Goal: Navigation & Orientation: Find specific page/section

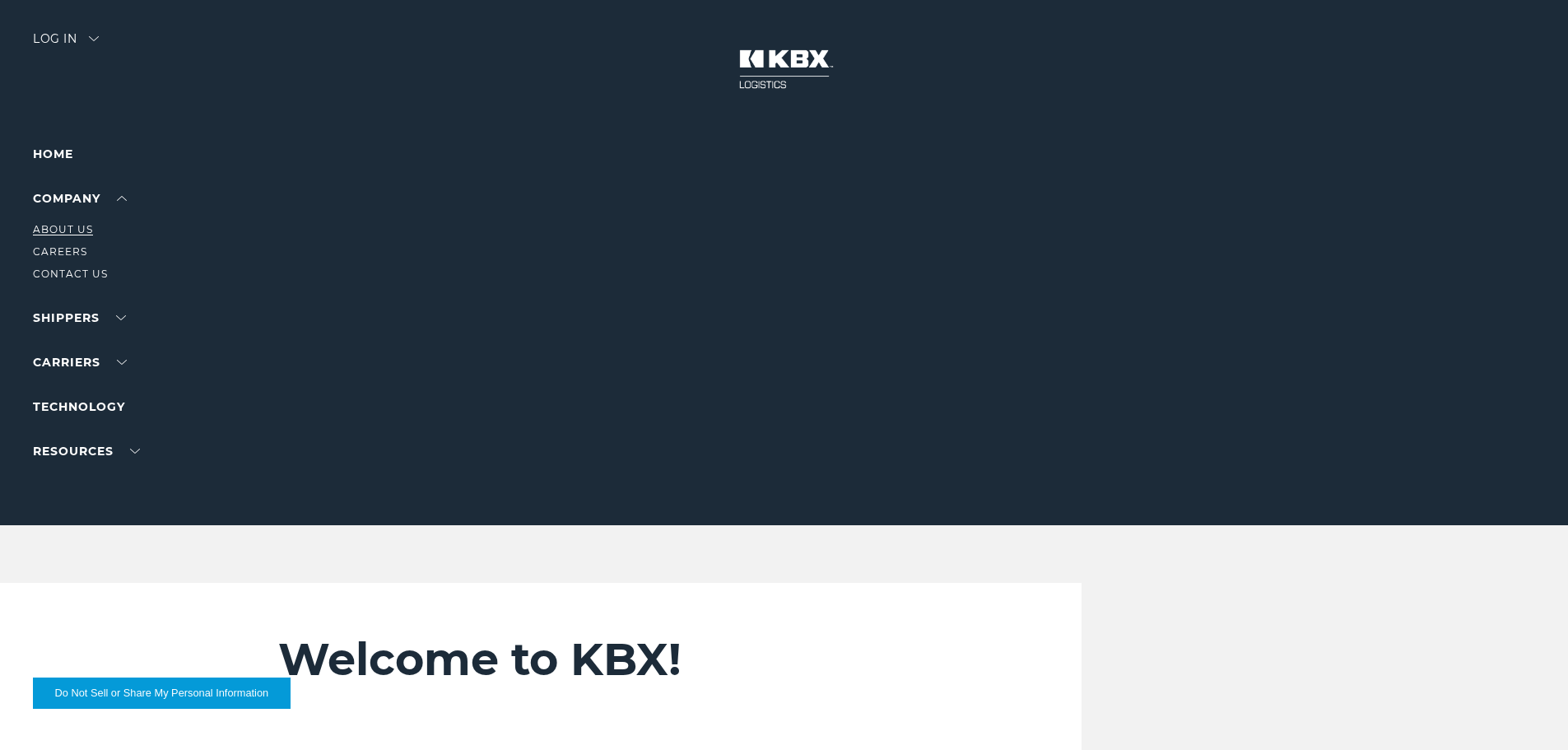
click at [57, 227] on link "About Us" at bounding box center [63, 229] width 60 height 12
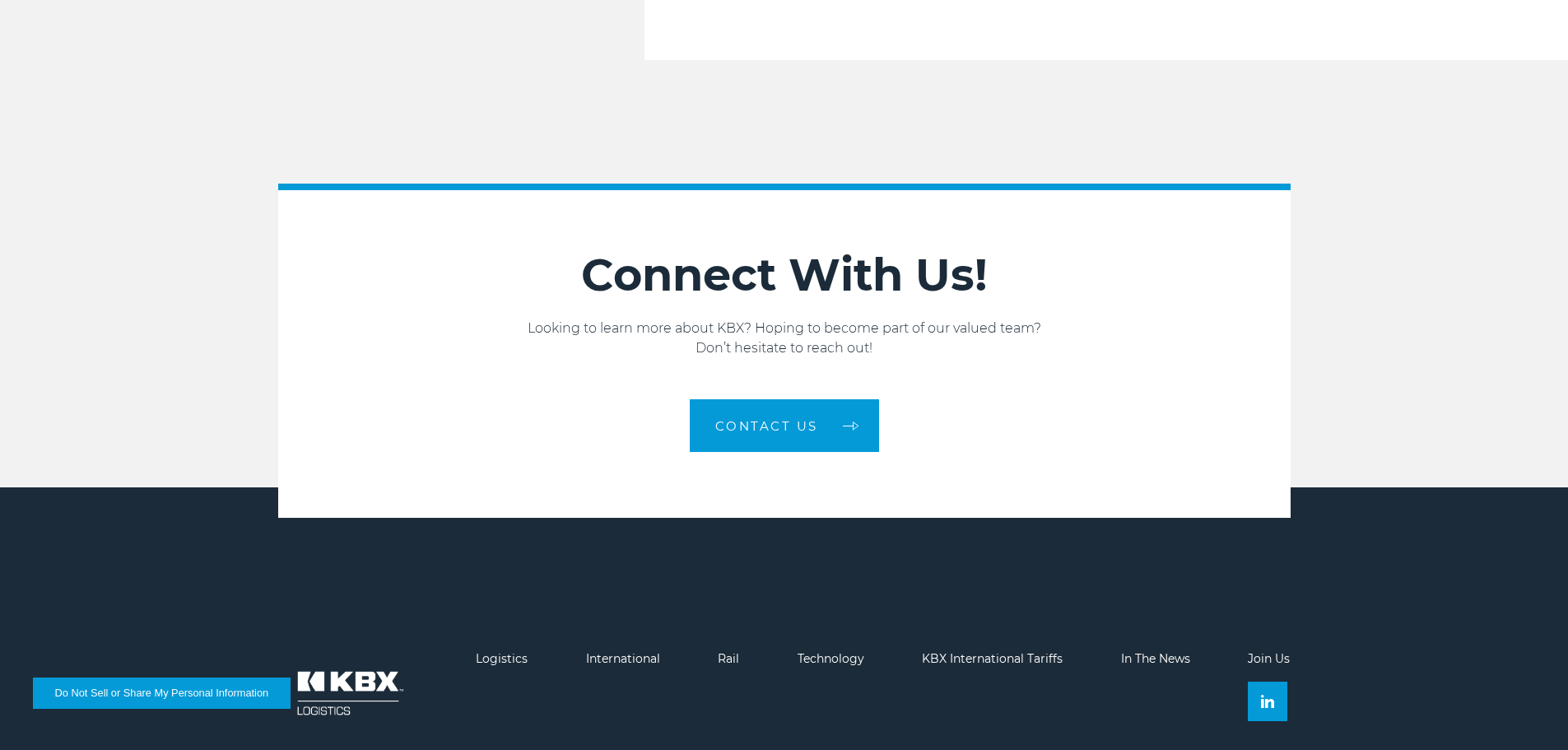
scroll to position [2787, 0]
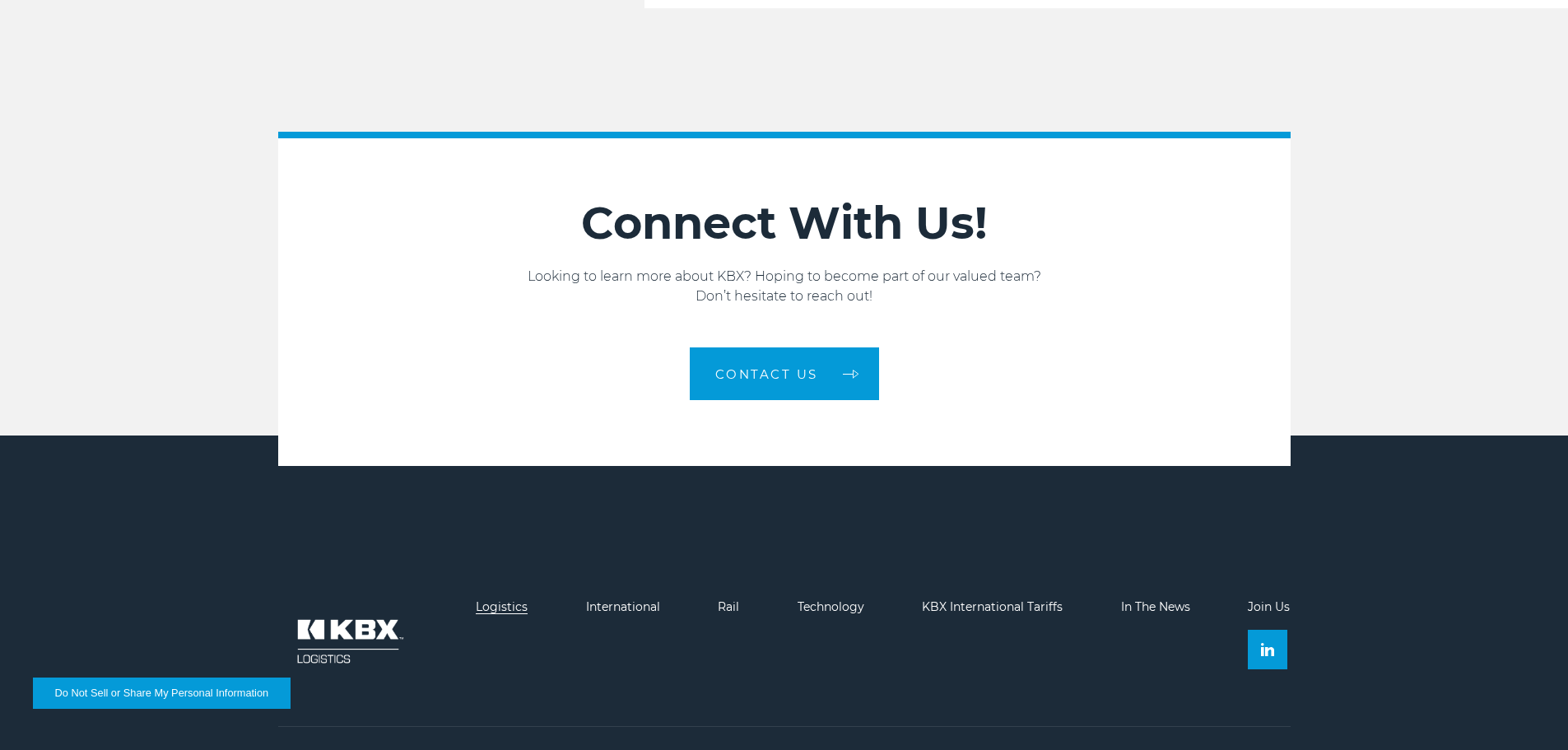
click at [494, 599] on link "Logistics" at bounding box center [501, 607] width 52 height 15
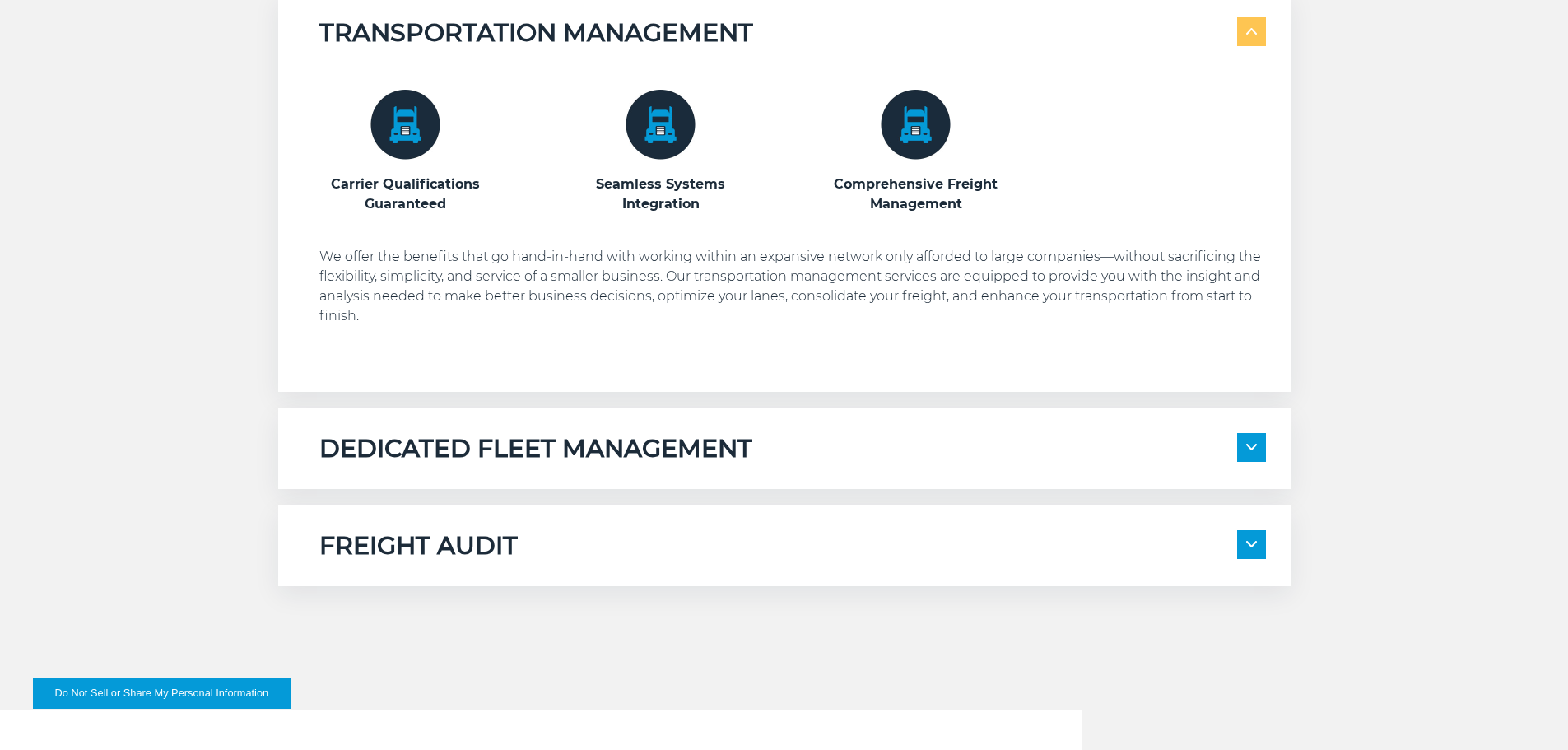
scroll to position [972, 0]
click at [1240, 449] on span at bounding box center [1252, 446] width 29 height 28
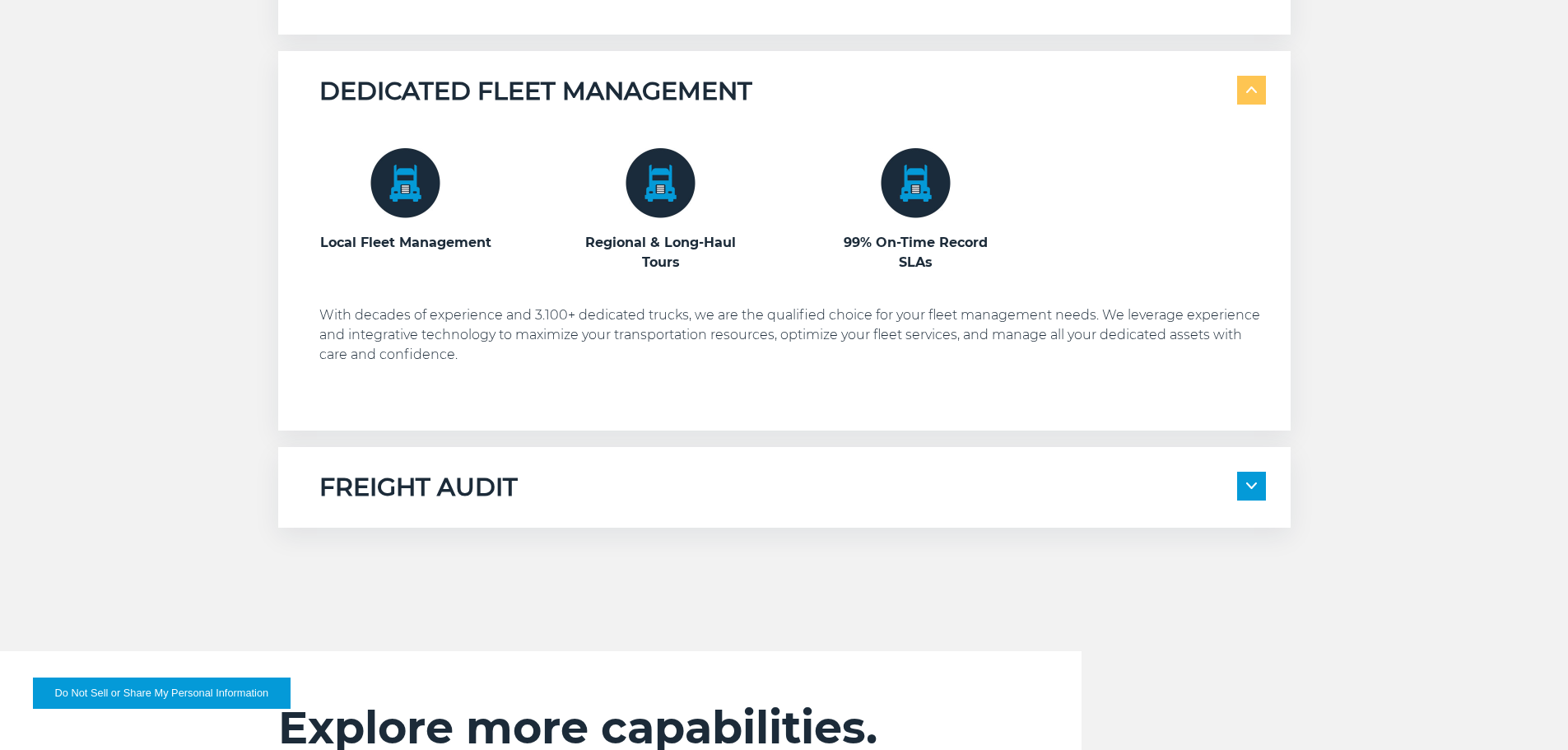
scroll to position [1329, 0]
click at [1248, 477] on span at bounding box center [1252, 484] width 29 height 28
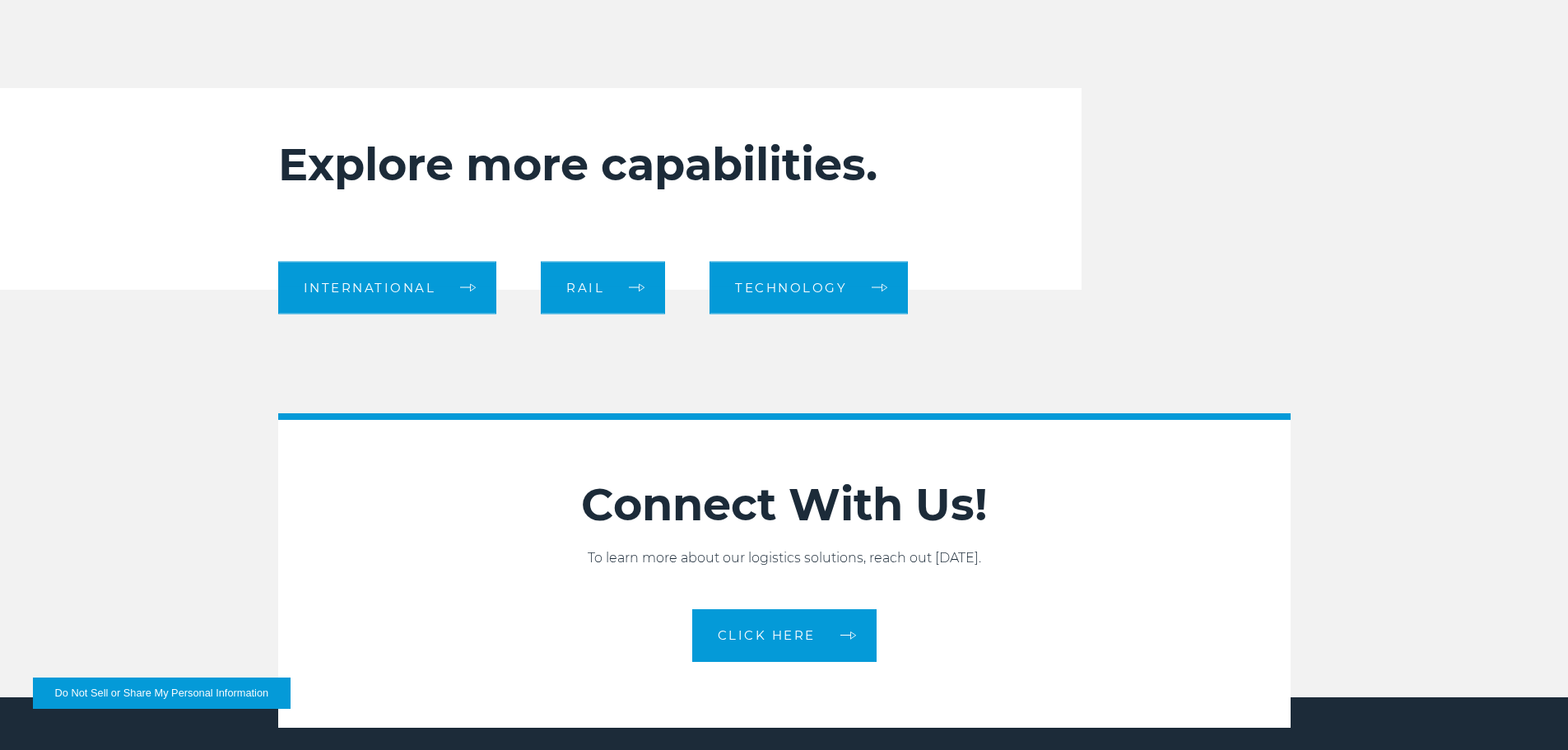
scroll to position [2237, 0]
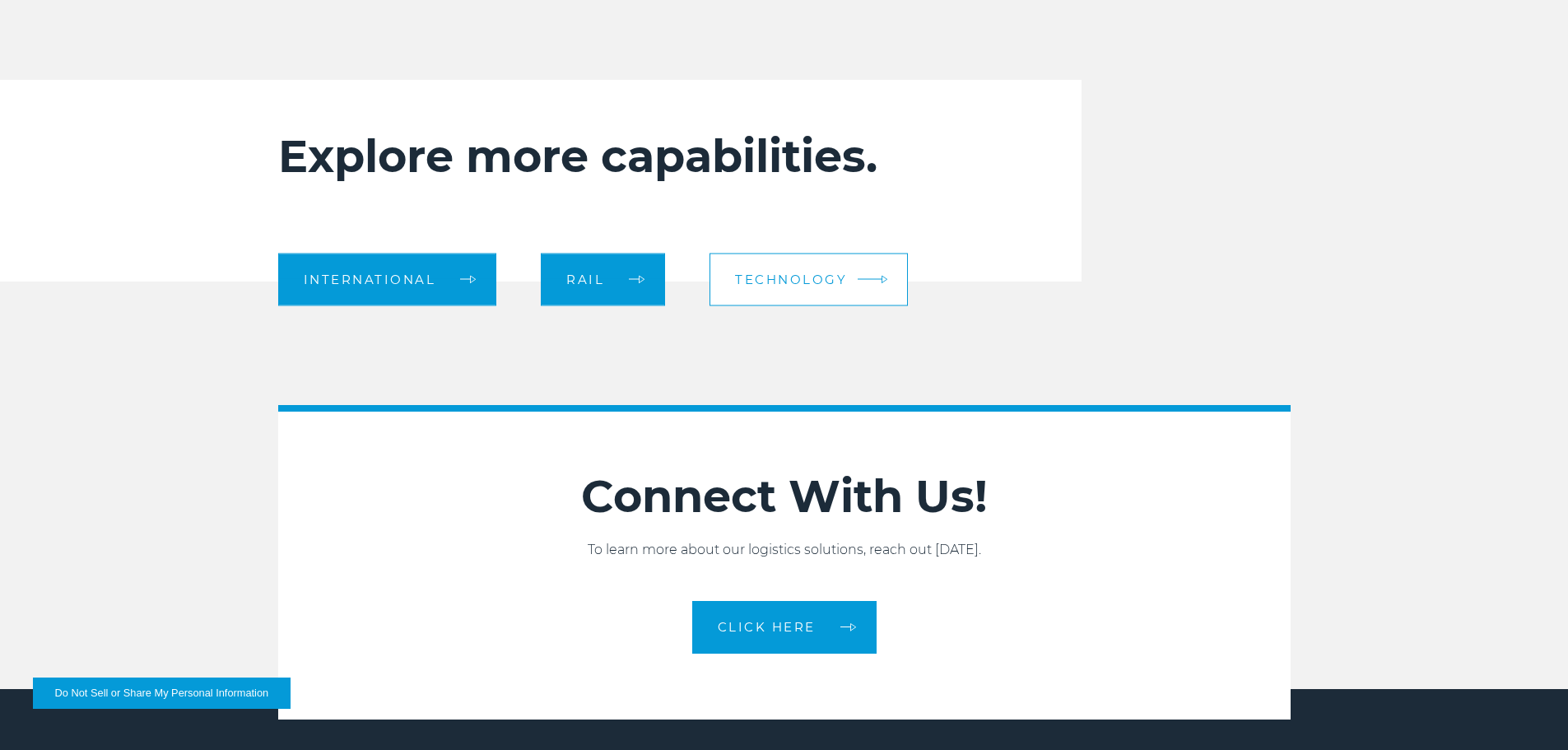
click at [806, 278] on span "Technology" at bounding box center [791, 278] width 112 height 12
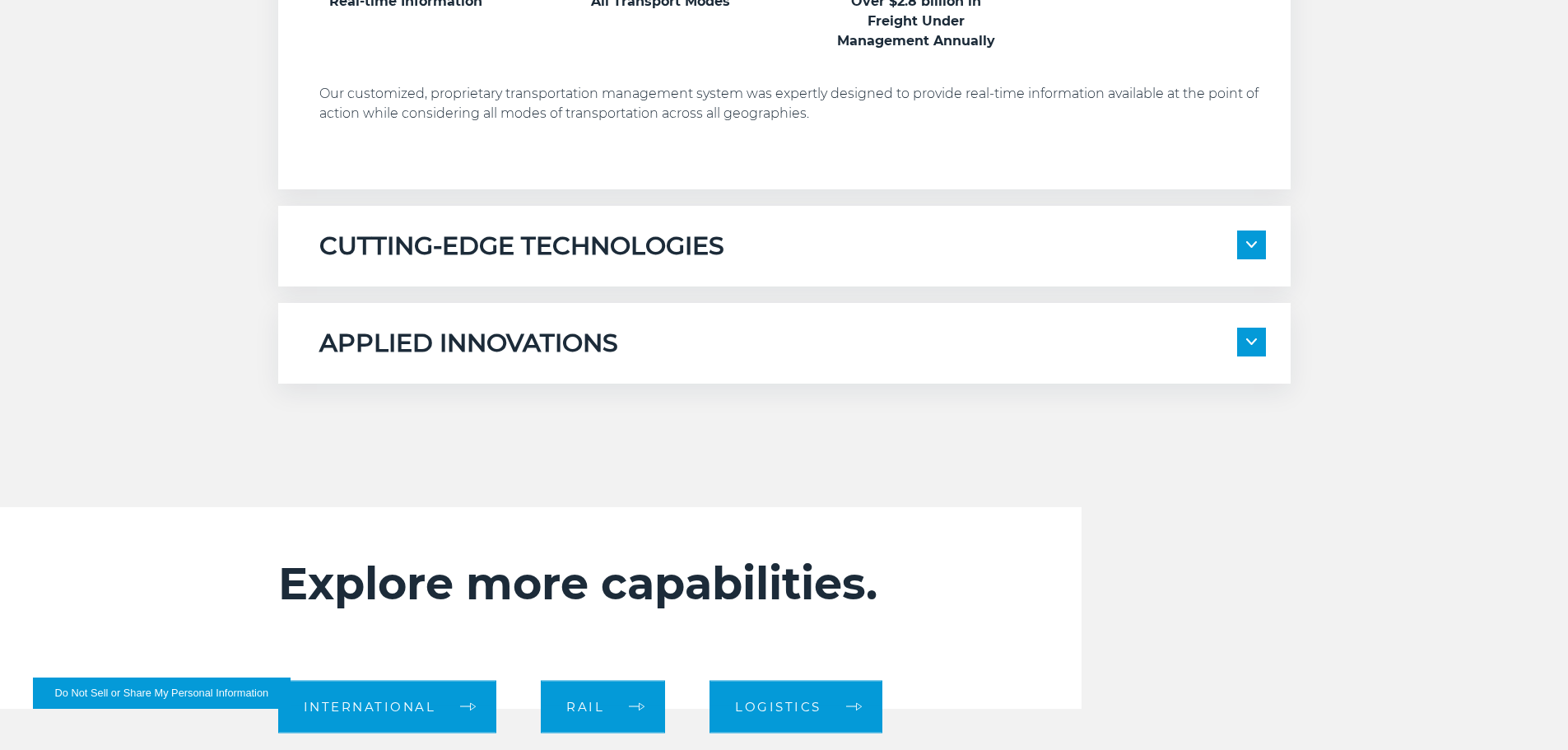
scroll to position [1135, 0]
click at [1255, 246] on img at bounding box center [1252, 243] width 11 height 6
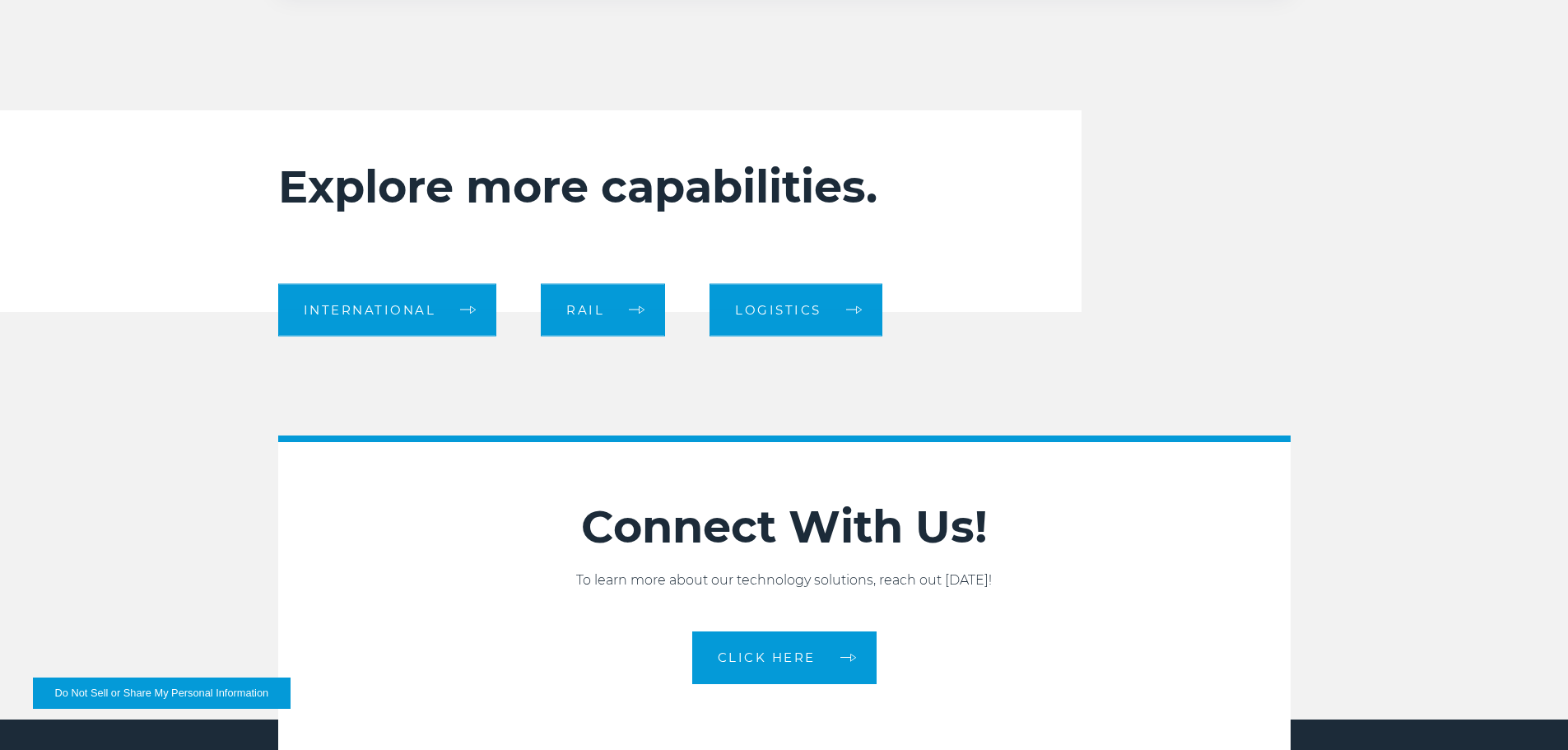
scroll to position [1825, 0]
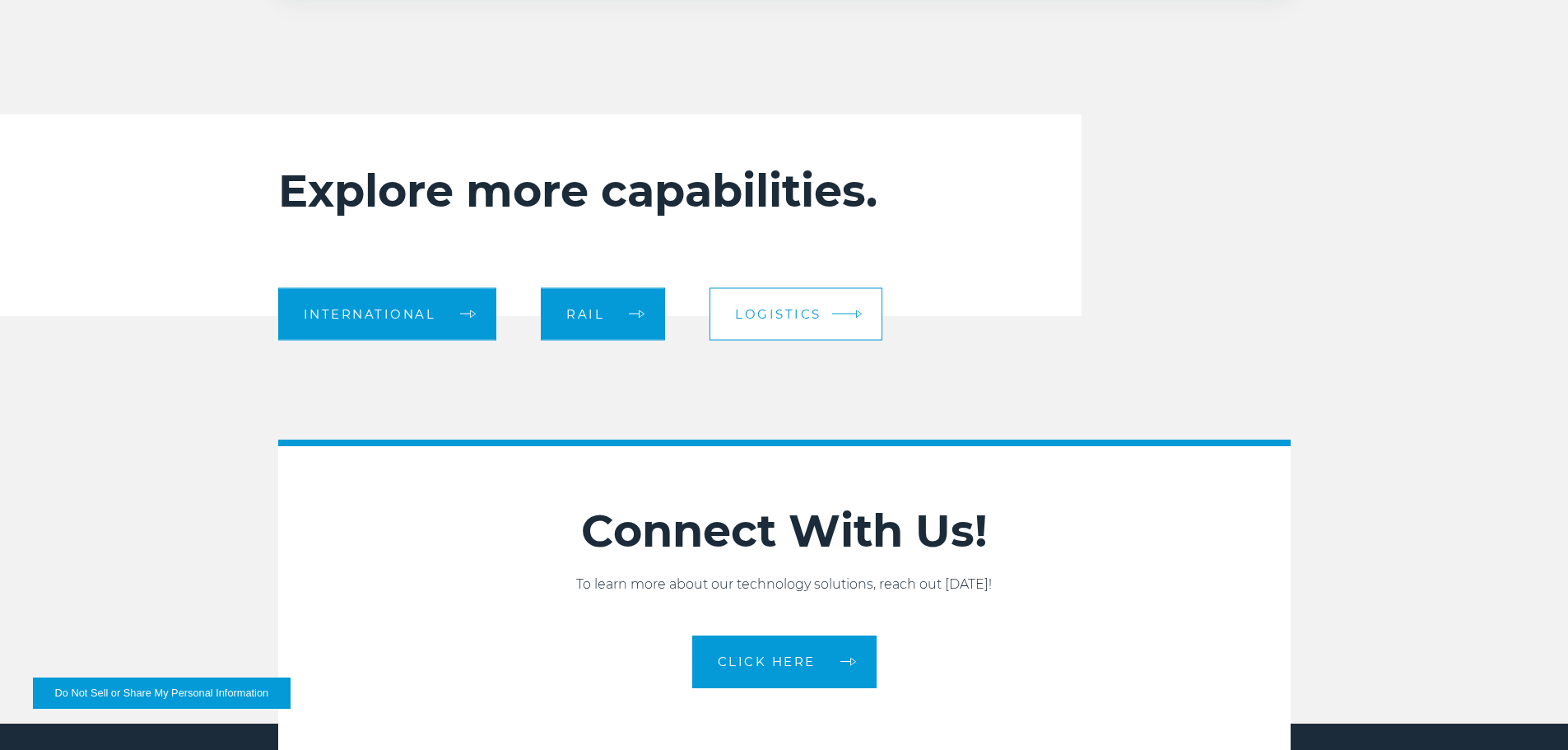
click at [784, 295] on link "Logistics" at bounding box center [796, 312] width 173 height 52
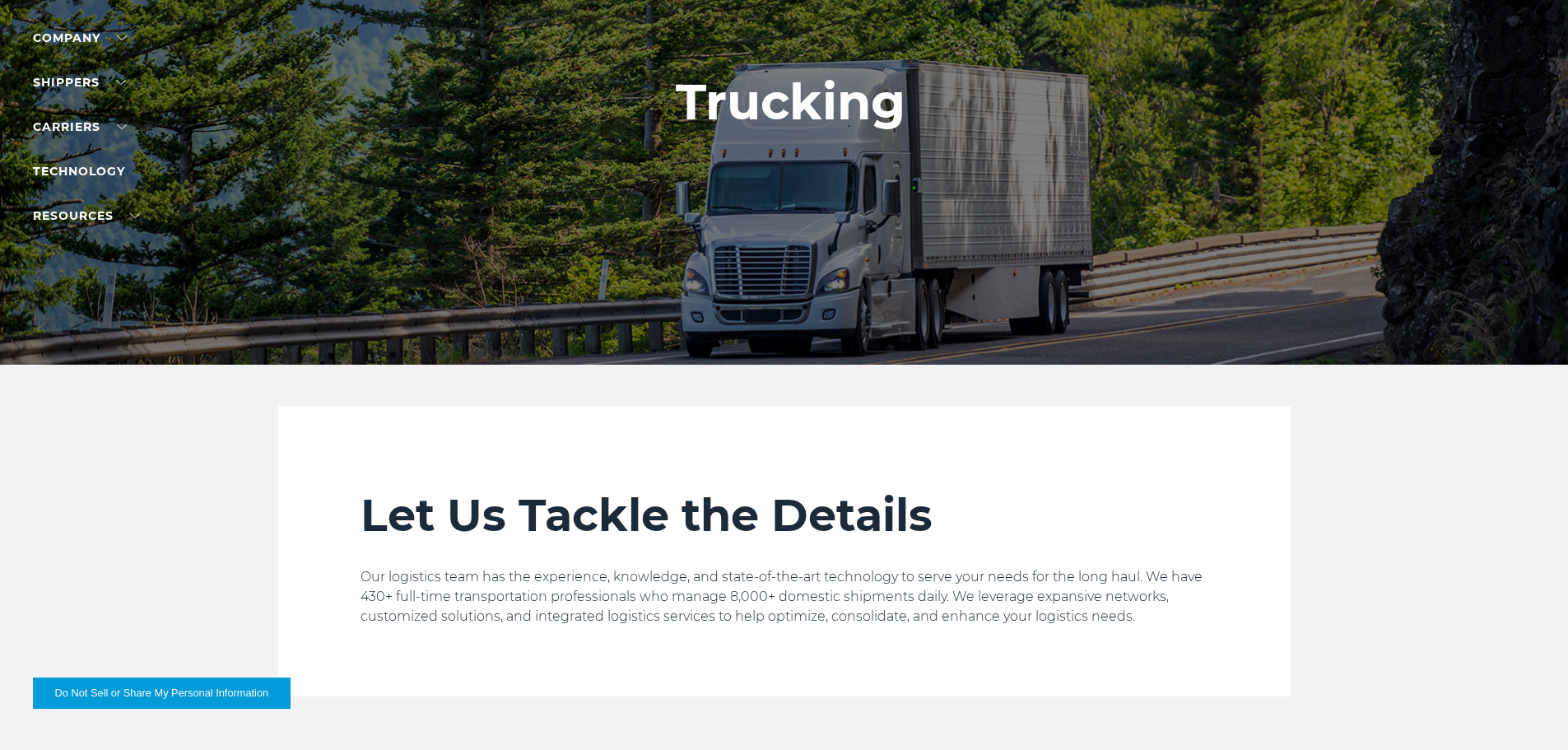
scroll to position [161, 0]
